Goal: Check status

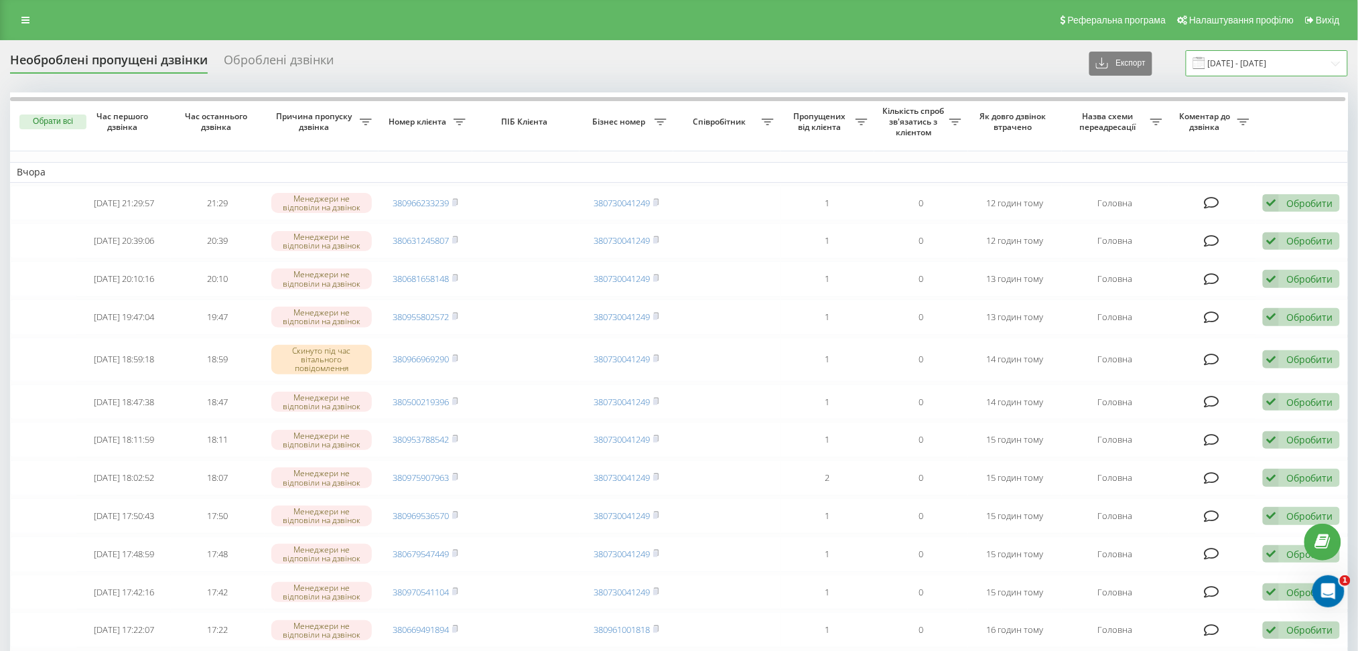
drag, startPoint x: 1248, startPoint y: 62, endPoint x: 1245, endPoint y: 75, distance: 13.0
click at [1247, 66] on input "[DATE] - [DATE]" at bounding box center [1267, 63] width 162 height 26
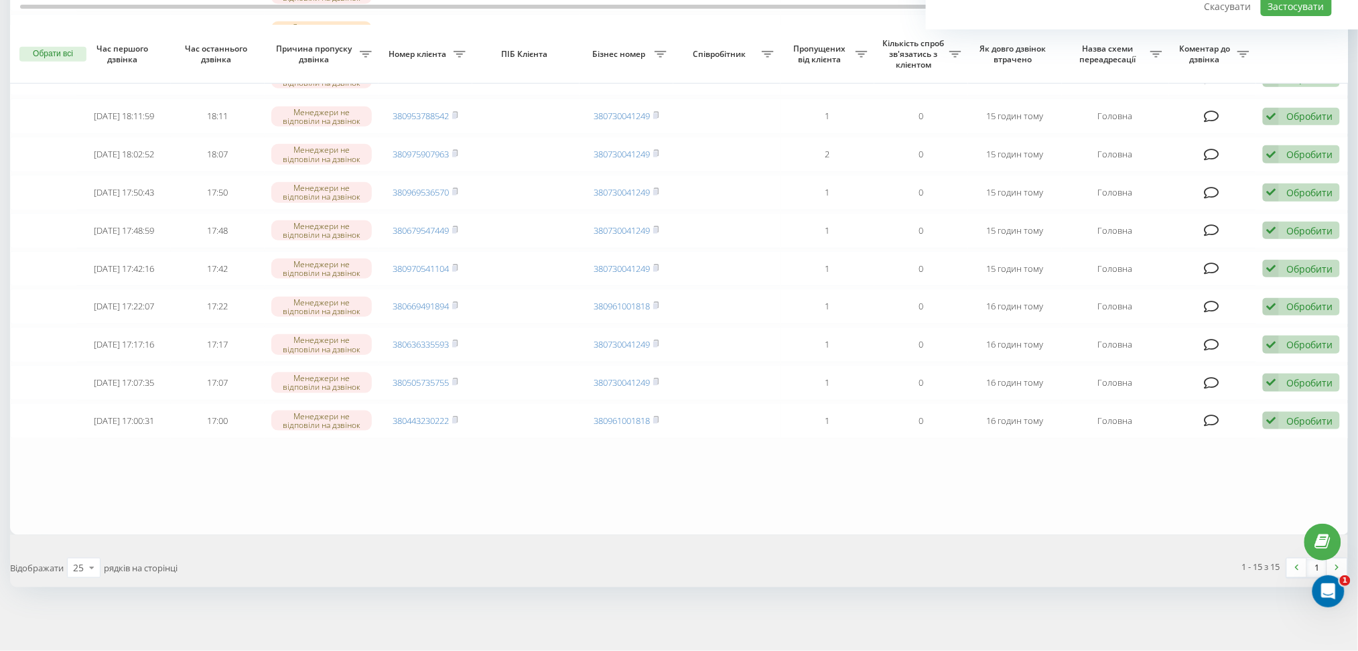
scroll to position [346, 0]
click at [1239, 478] on table "Вчора 2025-08-20 21:29:57 21:29 Менеджери не відповіли на дзвінок 380966233239 …" at bounding box center [680, 152] width 1340 height 766
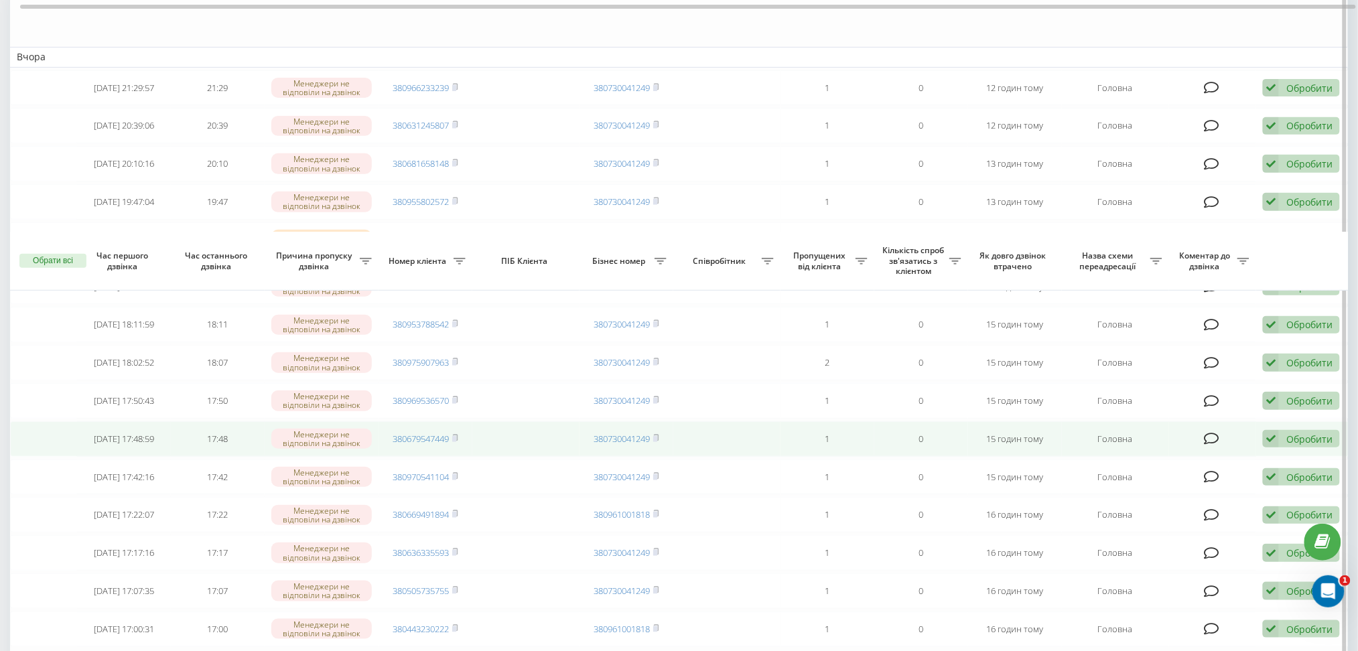
scroll to position [0, 0]
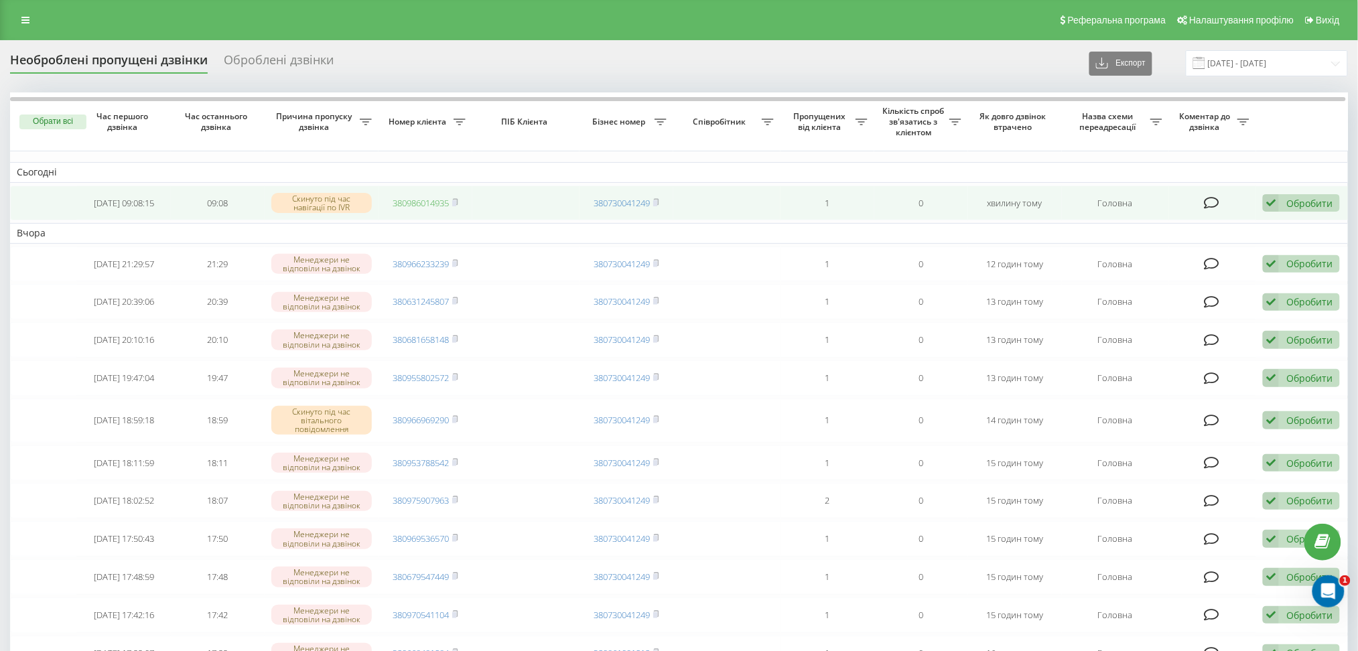
click at [419, 204] on link "380986014935" at bounding box center [421, 203] width 56 height 12
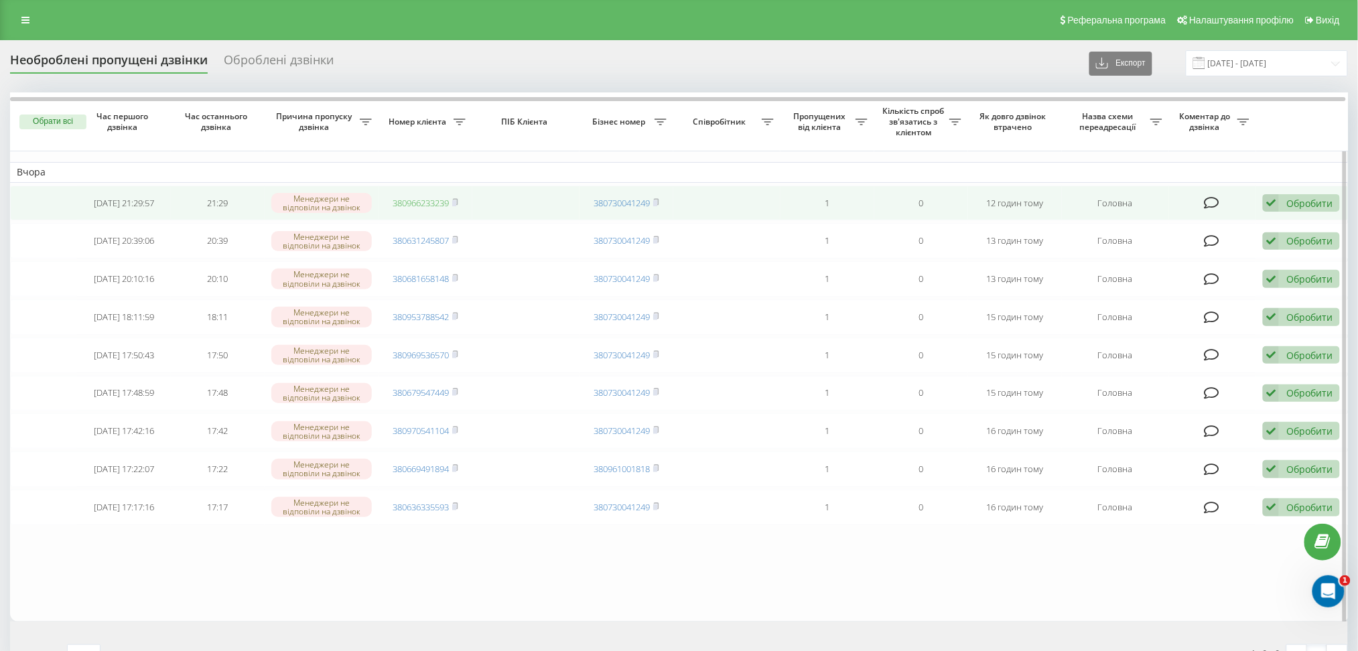
click at [419, 200] on link "380966233239" at bounding box center [421, 203] width 56 height 12
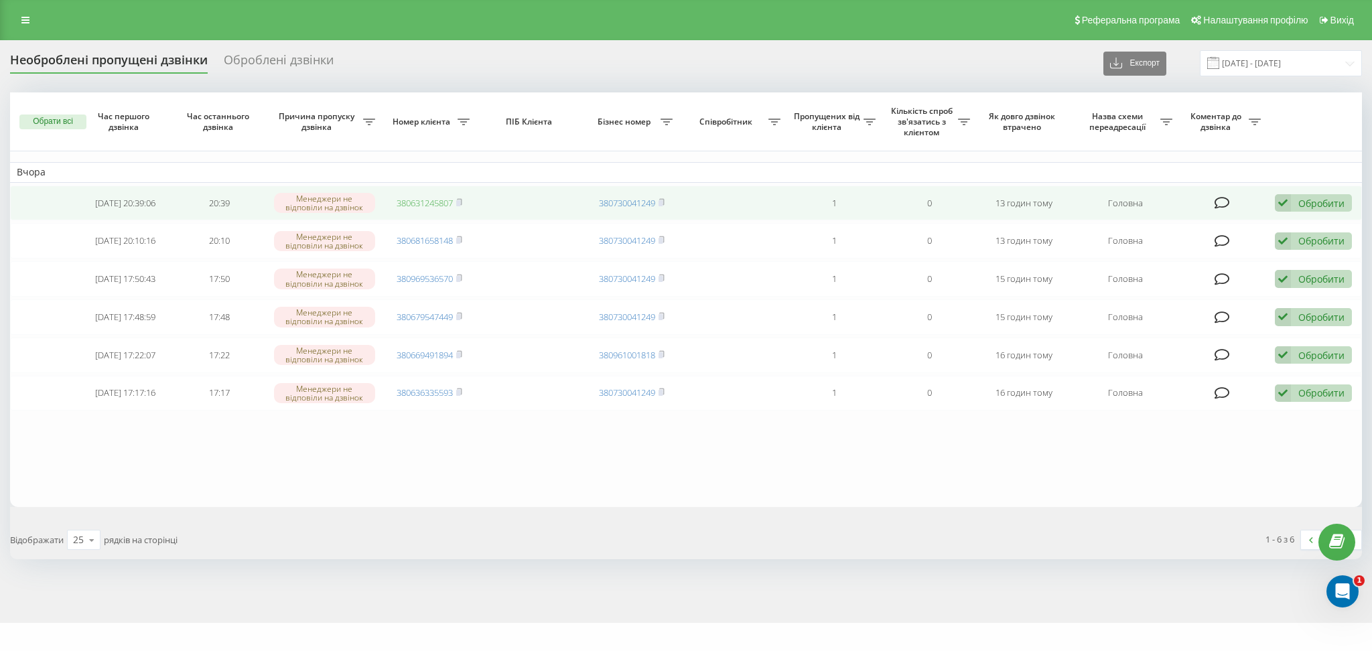
click at [440, 199] on link "380631245807" at bounding box center [425, 203] width 56 height 12
